Goal: Obtain resource: Obtain resource

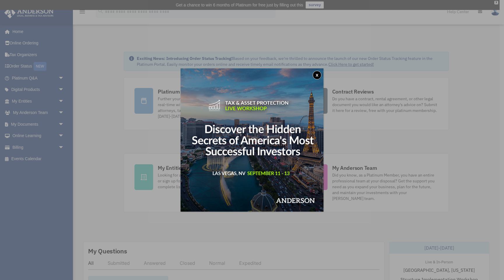
click at [317, 72] on button "x" at bounding box center [317, 75] width 9 height 9
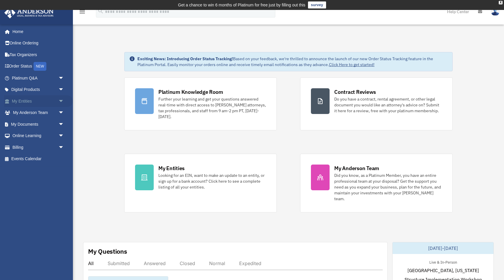
click at [59, 100] on span "arrow_drop_down" at bounding box center [64, 101] width 12 height 12
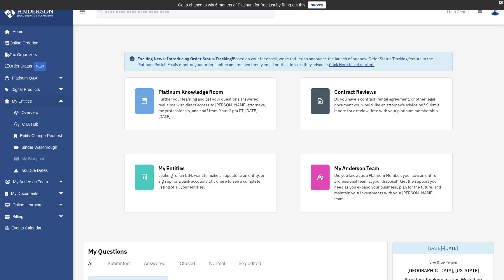
click at [43, 158] on link "My Blueprint" at bounding box center [40, 159] width 65 height 12
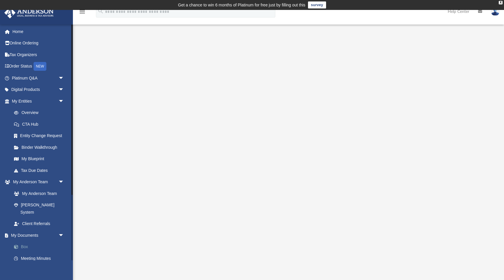
click at [25, 241] on link "Box" at bounding box center [40, 247] width 65 height 12
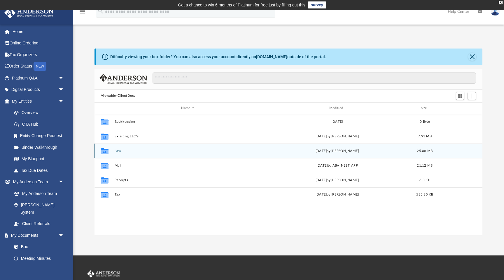
scroll to position [133, 388]
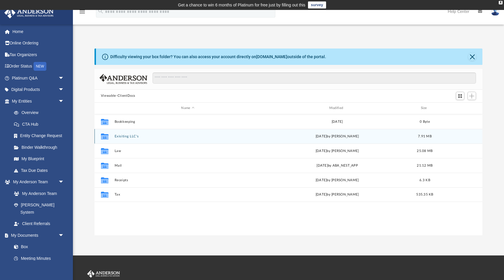
click at [131, 137] on button "Exisiting LLC's" at bounding box center [187, 136] width 147 height 4
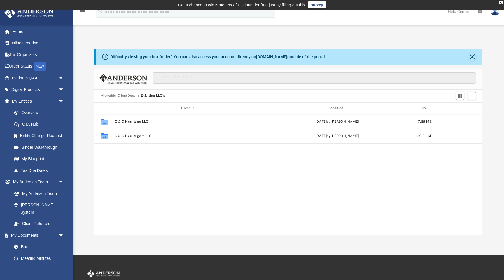
click at [126, 95] on button "Viewable-ClientDocs" at bounding box center [118, 95] width 34 height 5
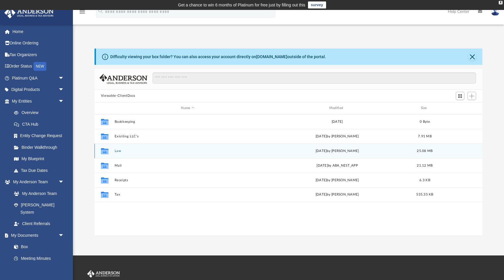
click at [117, 151] on button "Law" at bounding box center [187, 151] width 147 height 4
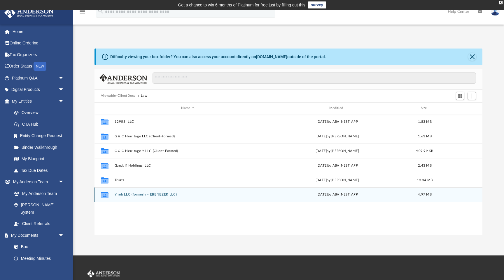
click at [133, 193] on button "Yireh LLC (formerly - EBENEZER LLC)" at bounding box center [187, 194] width 147 height 4
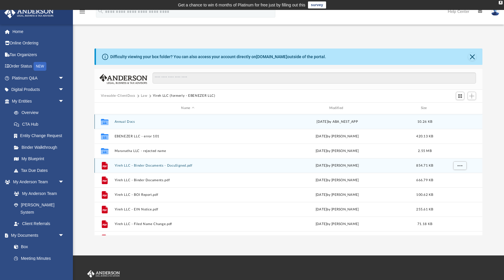
scroll to position [10, 0]
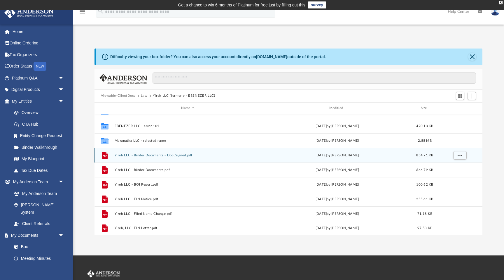
click at [161, 155] on button "Yireh LLC - Binder Documents - DocuSigned.pdf" at bounding box center [187, 155] width 147 height 4
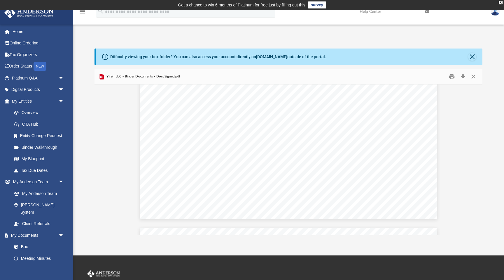
scroll to position [5695, 0]
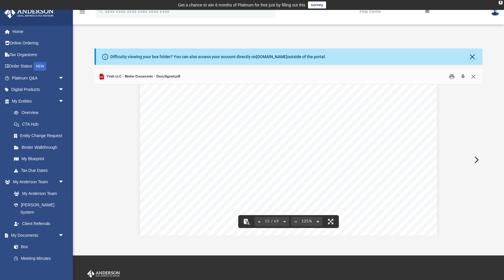
click at [472, 77] on button "Close" at bounding box center [474, 76] width 11 height 9
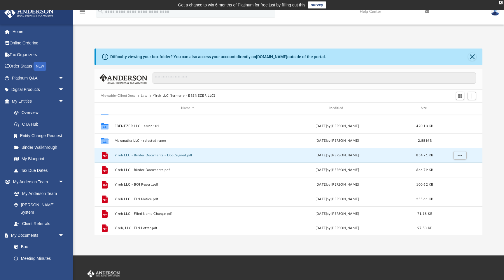
click at [142, 96] on button "Law" at bounding box center [144, 95] width 7 height 5
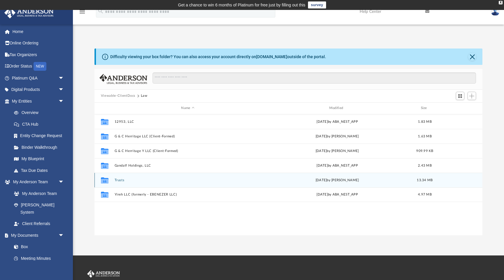
click at [123, 179] on button "Trusts" at bounding box center [187, 180] width 147 height 4
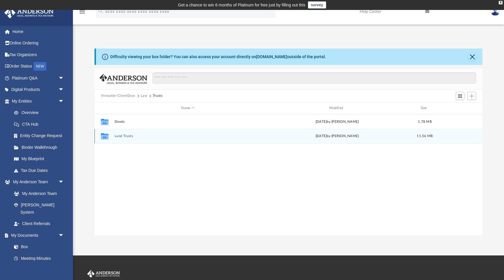
click at [125, 136] on button "Land Trusts" at bounding box center [187, 136] width 147 height 4
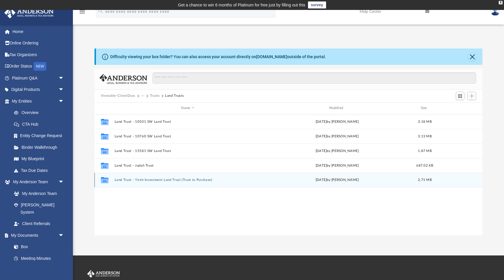
click at [152, 180] on button "Land Trust - Yireh Investment Land Trust (Trust to Purchase)" at bounding box center [187, 180] width 147 height 4
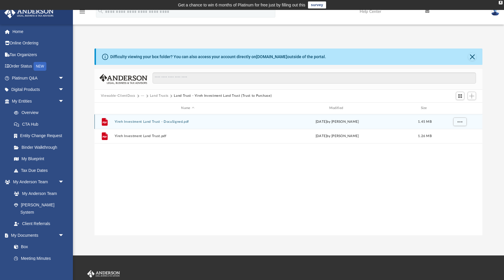
click at [170, 123] on div "File Yireh Investment Land Trust - DocuSigned.pdf [DATE] by [PERSON_NAME] 1.45 …" at bounding box center [289, 121] width 388 height 15
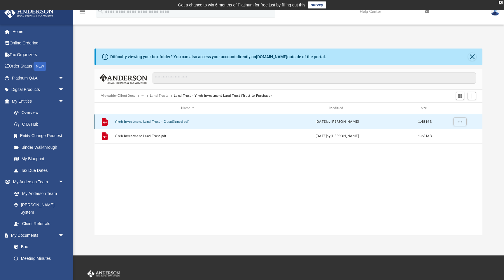
click at [173, 121] on button "Yireh Investment Land Trust - DocuSigned.pdf" at bounding box center [187, 122] width 147 height 4
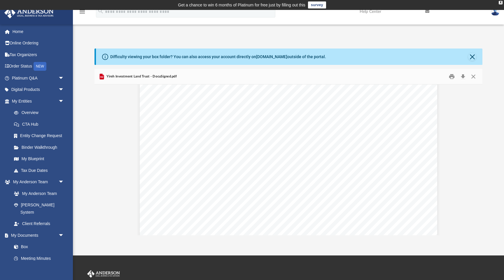
scroll to position [837, 0]
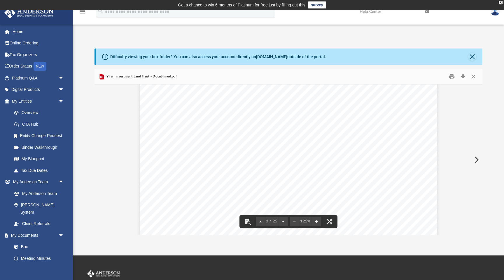
drag, startPoint x: 178, startPoint y: 104, endPoint x: 241, endPoint y: 139, distance: 72.0
click at [241, 139] on div "CONFIRMATION OF NAMES AND FIDUCIARIES FOR THE YIREH INVESTMENT LAND TRUST Trust…" at bounding box center [289, 230] width 298 height 385
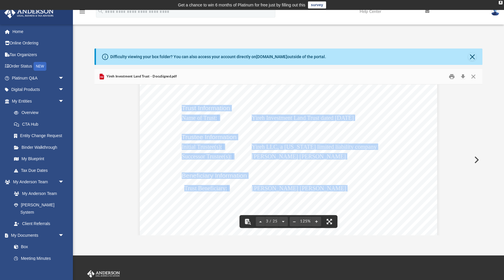
drag, startPoint x: 182, startPoint y: 107, endPoint x: 224, endPoint y: 118, distance: 43.3
click at [224, 118] on div "CONFIRMATION OF NAMES AND FIDUCIARIES FOR THE YIREH INVESTMENT LAND TRUST Trust…" at bounding box center [289, 230] width 298 height 385
click at [215, 116] on span "Name of Trust:" at bounding box center [200, 118] width 36 height 6
drag, startPoint x: 182, startPoint y: 106, endPoint x: 307, endPoint y: 182, distance: 146.3
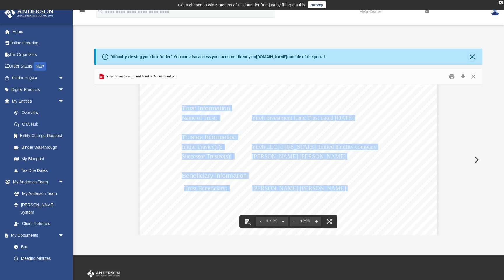
click at [307, 182] on div "CONFIRMATION OF NAMES AND FIDUCIARIES FOR THE YIREH INVESTMENT LAND TRUST Trust…" at bounding box center [289, 230] width 298 height 385
